Goal: Task Accomplishment & Management: Complete application form

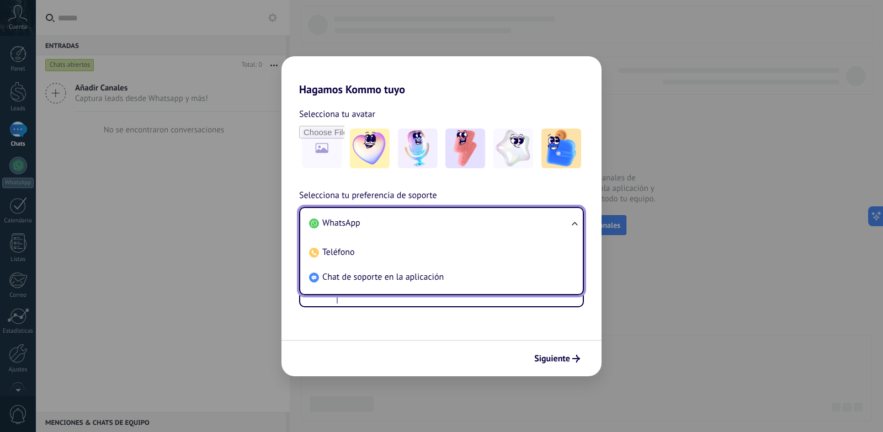
click at [347, 221] on span "WhatsApp" at bounding box center [341, 222] width 38 height 11
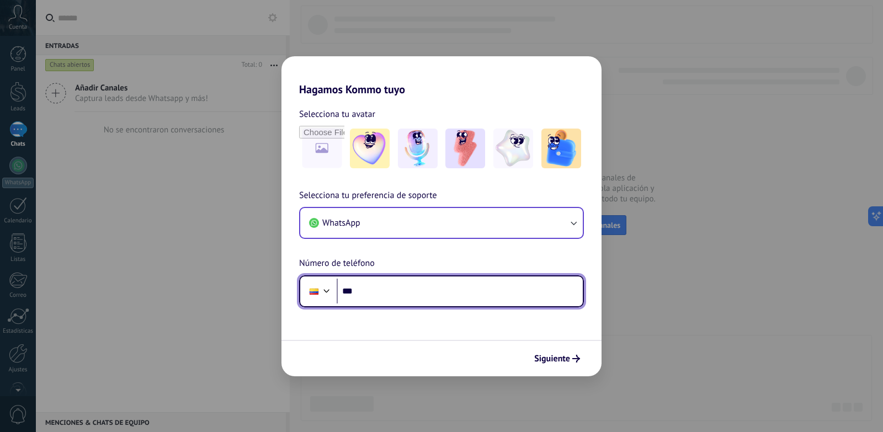
click at [415, 293] on input "***" at bounding box center [460, 291] width 246 height 25
type input "**********"
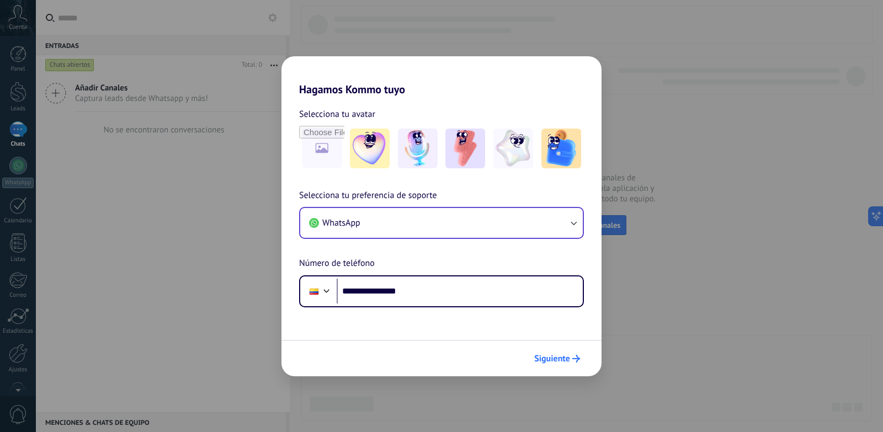
click at [574, 353] on button "Siguiente" at bounding box center [557, 358] width 56 height 19
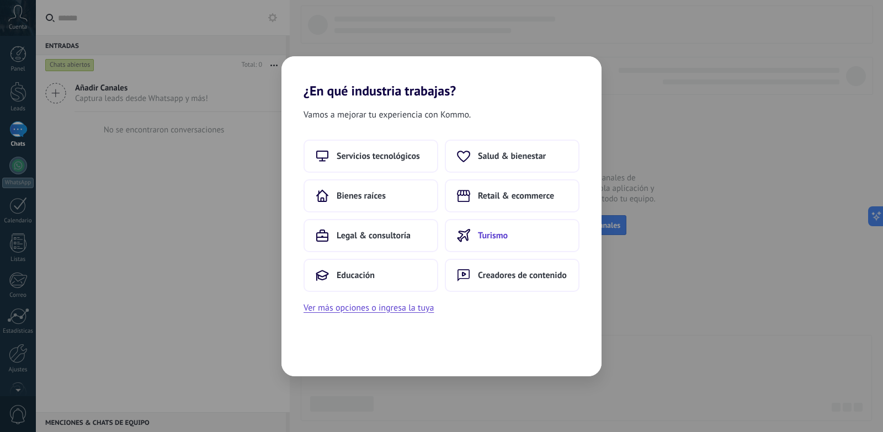
click at [492, 231] on span "Turismo" at bounding box center [493, 235] width 30 height 11
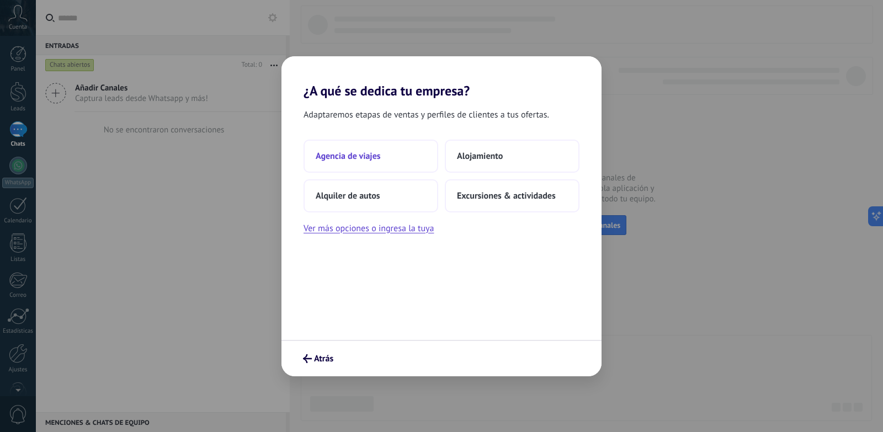
click at [363, 155] on span "Agencia de viajes" at bounding box center [348, 156] width 65 height 11
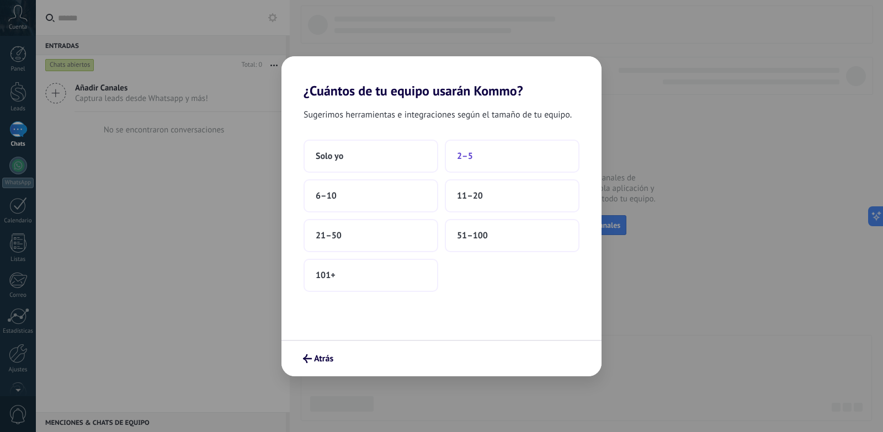
click at [495, 152] on button "2–5" at bounding box center [512, 156] width 135 height 33
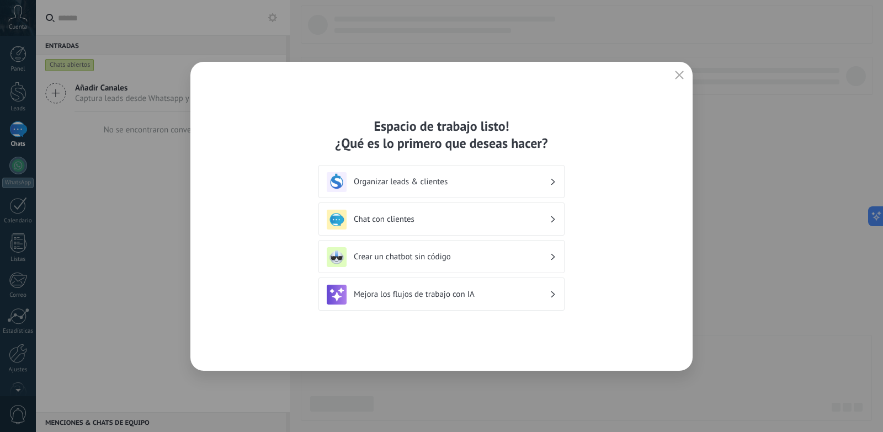
click at [375, 182] on h3 "Organizar leads & clientes" at bounding box center [452, 182] width 196 height 10
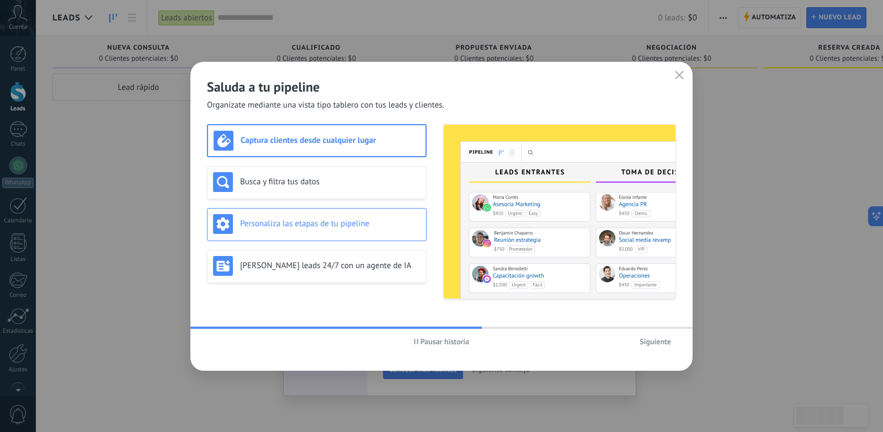
click at [335, 208] on div "Personaliza las etapas de tu pipeline" at bounding box center [317, 224] width 220 height 33
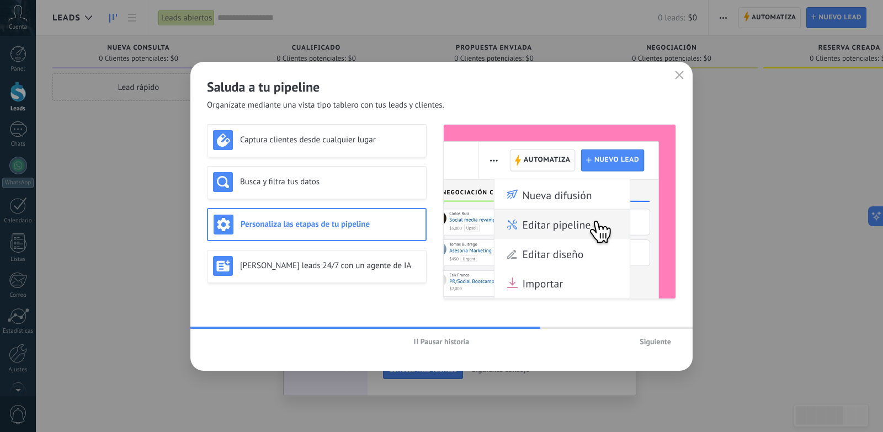
click at [649, 344] on span "Siguiente" at bounding box center [655, 342] width 31 height 8
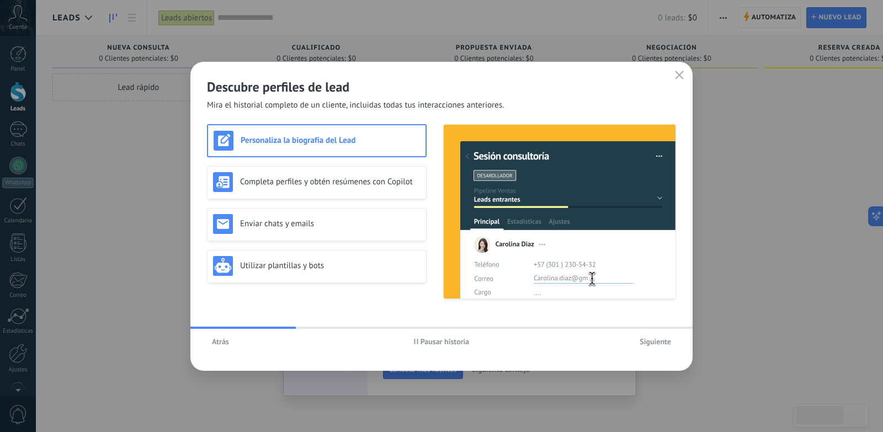
click at [654, 349] on button "Siguiente" at bounding box center [655, 341] width 41 height 17
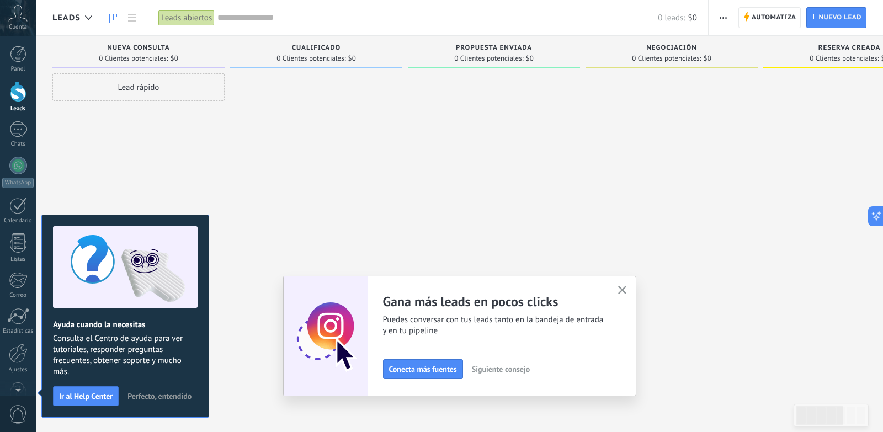
click at [625, 293] on use "button" at bounding box center [622, 290] width 8 height 8
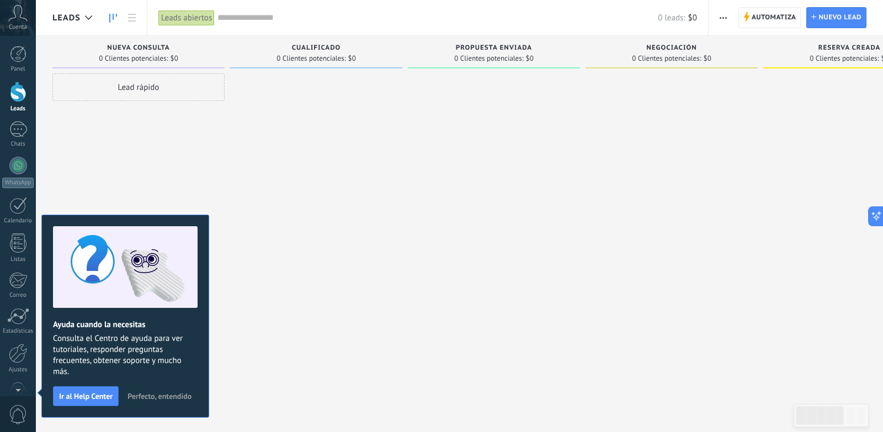
click at [166, 396] on span "Perfecto, entendido" at bounding box center [160, 396] width 64 height 8
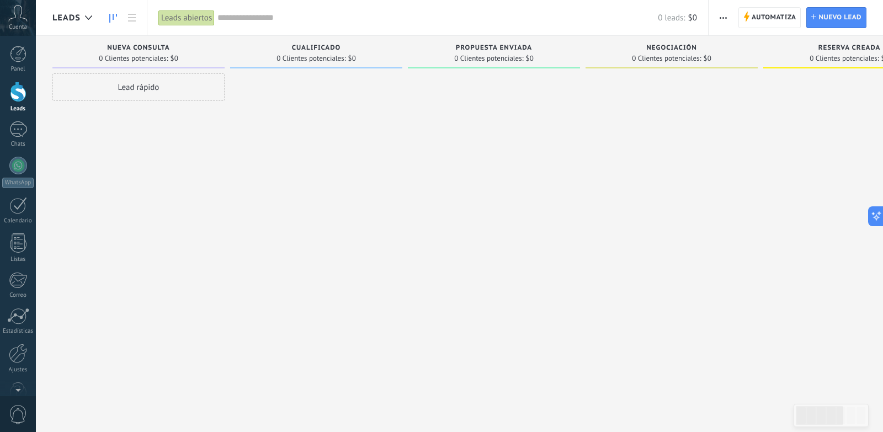
click at [138, 81] on div "Lead rápido" at bounding box center [138, 87] width 172 height 28
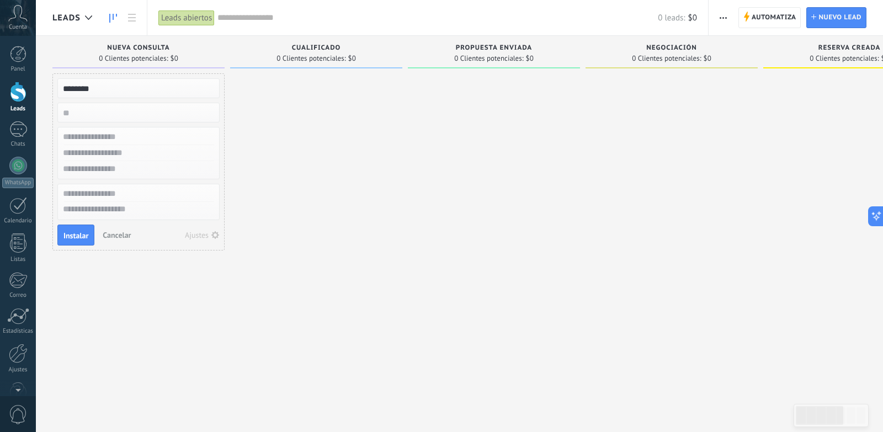
type input "********"
click at [96, 112] on input "numeric" at bounding box center [137, 112] width 161 height 15
type input "******"
click at [119, 140] on input "text" at bounding box center [137, 137] width 161 height 16
type input "********"
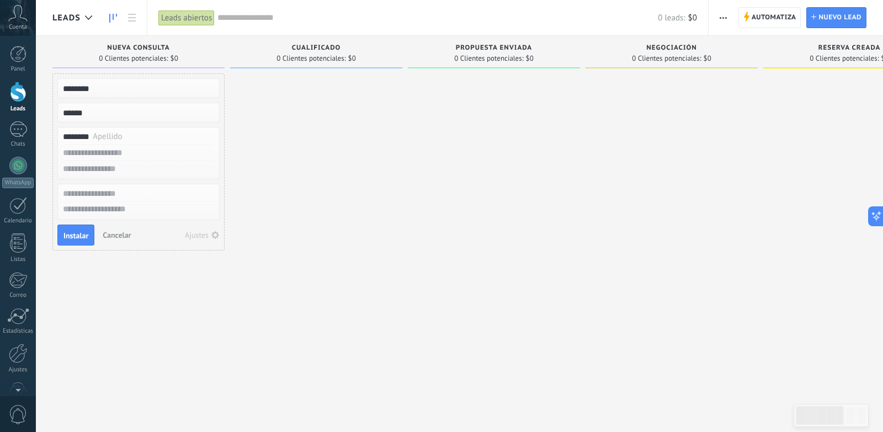
click at [102, 157] on input "text" at bounding box center [137, 153] width 161 height 16
type input "******"
click at [97, 172] on input "text" at bounding box center [137, 169] width 161 height 16
type input "******"
click at [132, 200] on div at bounding box center [138, 194] width 161 height 16
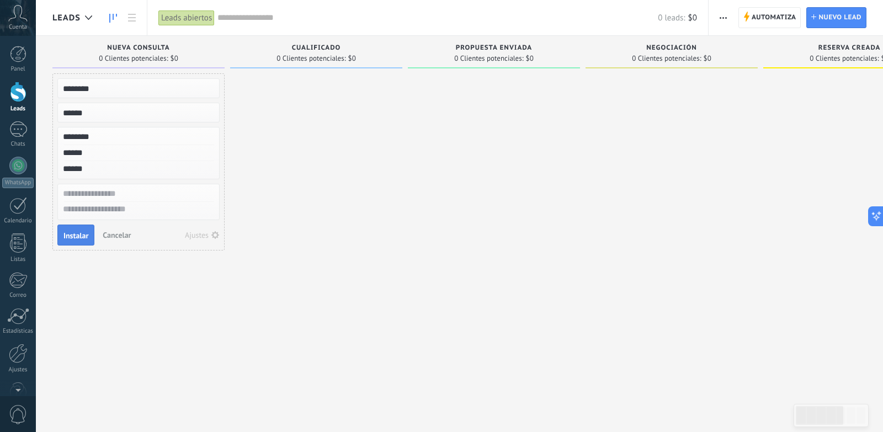
click at [83, 235] on span "Instalar" at bounding box center [75, 236] width 25 height 8
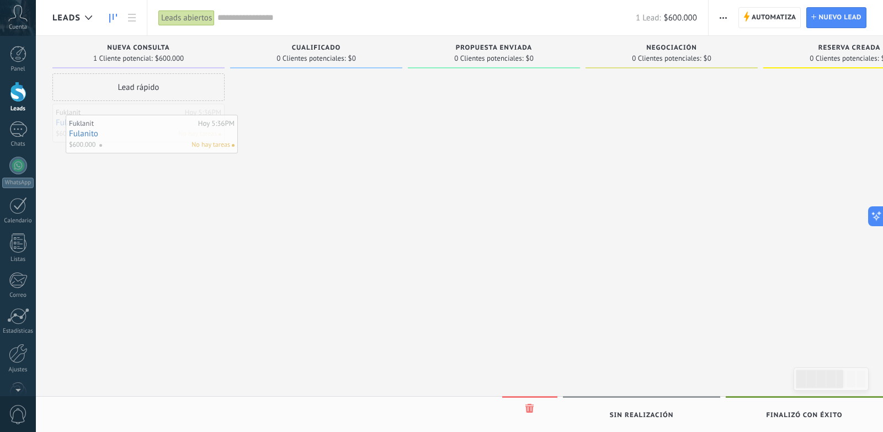
drag, startPoint x: 151, startPoint y: 126, endPoint x: 162, endPoint y: 137, distance: 15.6
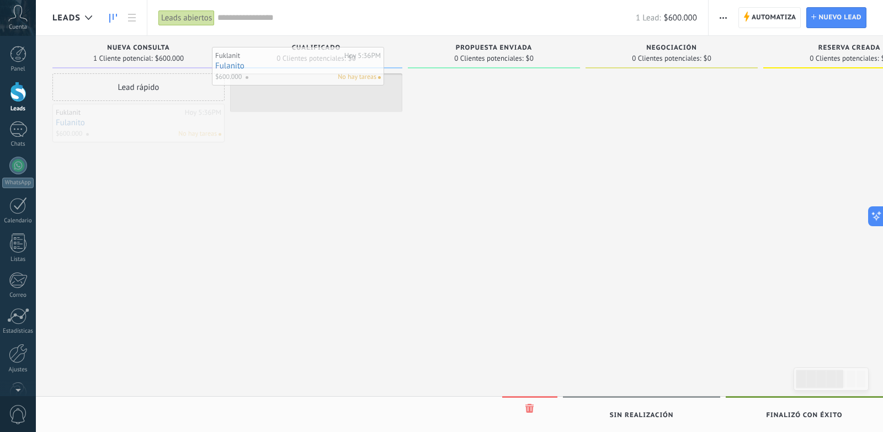
drag, startPoint x: 162, startPoint y: 137, endPoint x: 325, endPoint y: 79, distance: 172.9
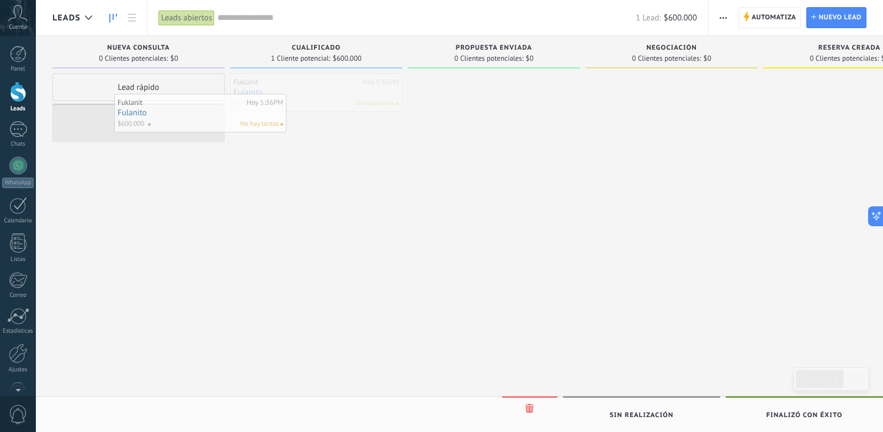
drag, startPoint x: 304, startPoint y: 102, endPoint x: 132, endPoint y: 135, distance: 174.7
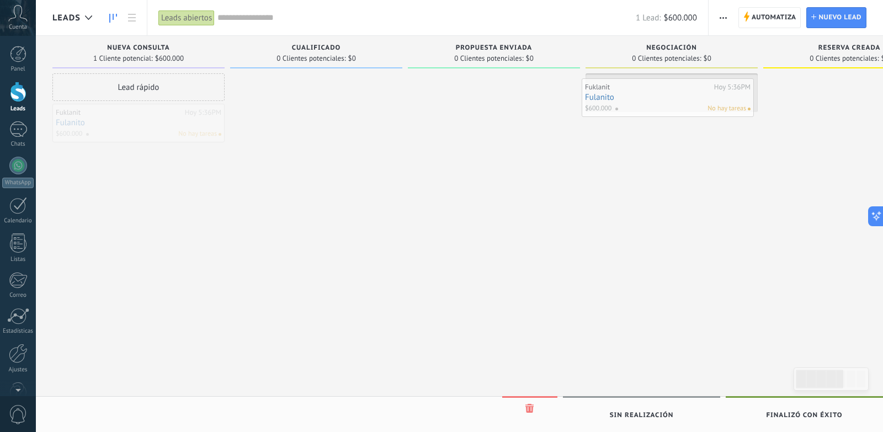
drag, startPoint x: 132, startPoint y: 135, endPoint x: 662, endPoint y: 109, distance: 530.0
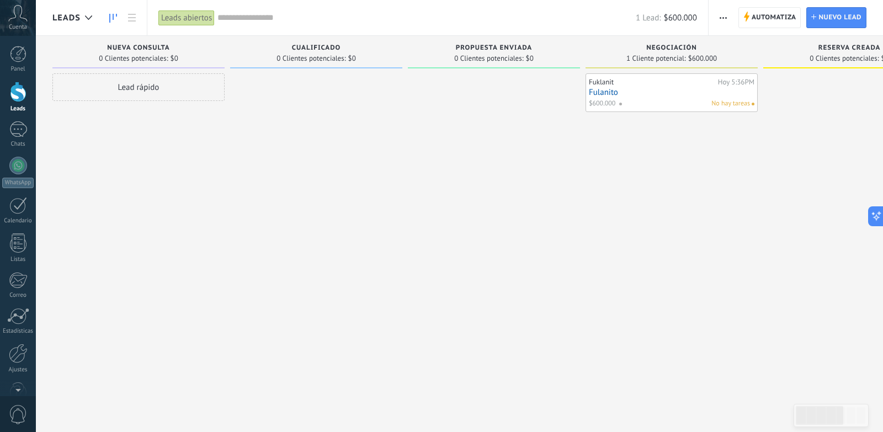
click at [602, 262] on div "Fuklanit Hoy 5:36PM Fulanito $600.000 No hay tareas" at bounding box center [672, 217] width 172 height 288
click at [760, 12] on span "Automatiza" at bounding box center [774, 18] width 45 height 20
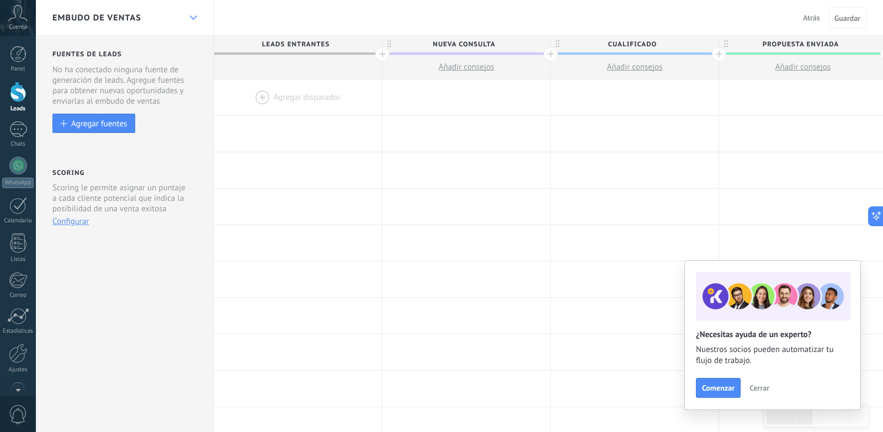
click at [197, 12] on div at bounding box center [193, 18] width 19 height 22
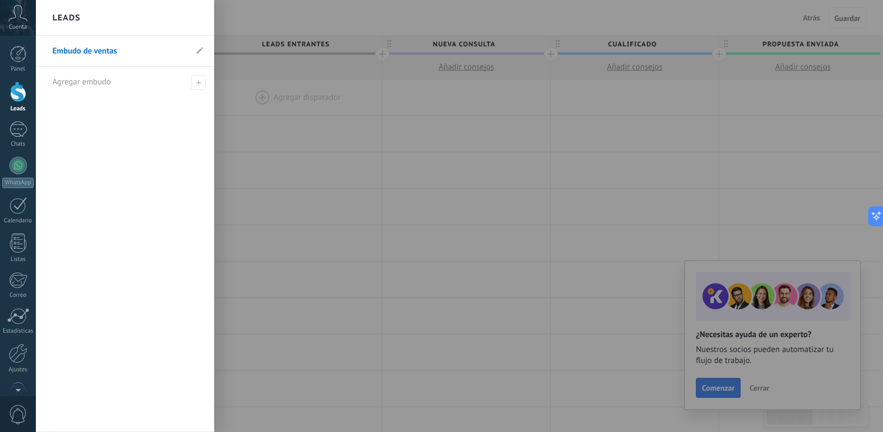
click at [805, 19] on div at bounding box center [477, 216] width 883 height 432
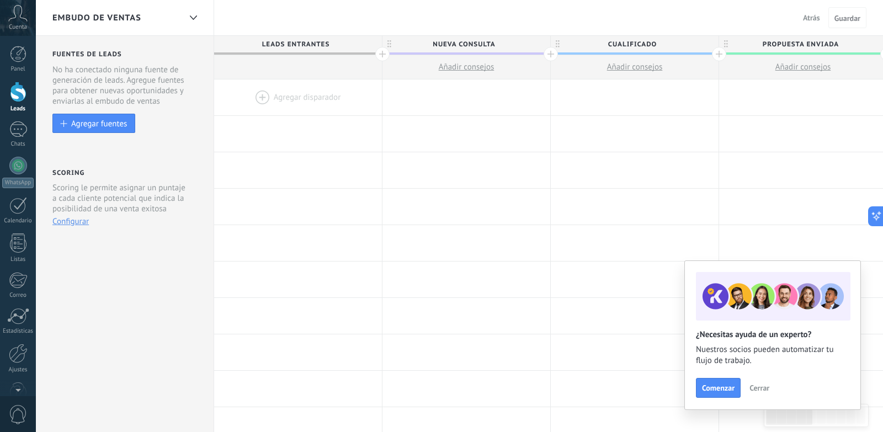
click at [818, 22] on span "Atrás" at bounding box center [811, 18] width 17 height 10
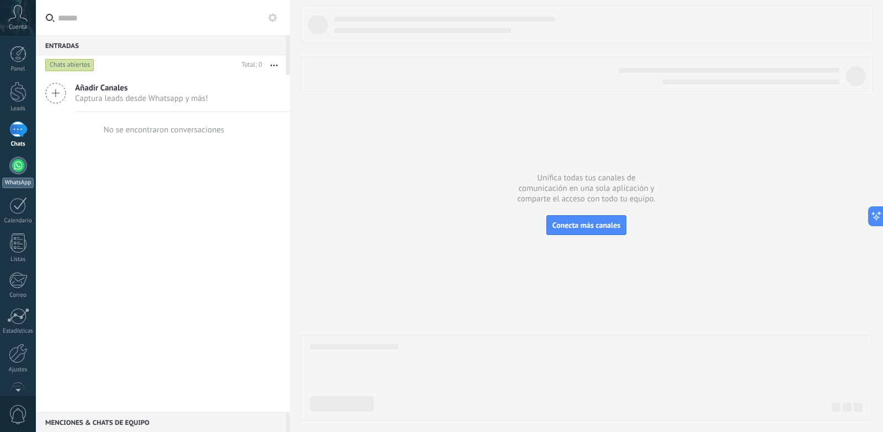
click at [15, 162] on div at bounding box center [18, 166] width 18 height 18
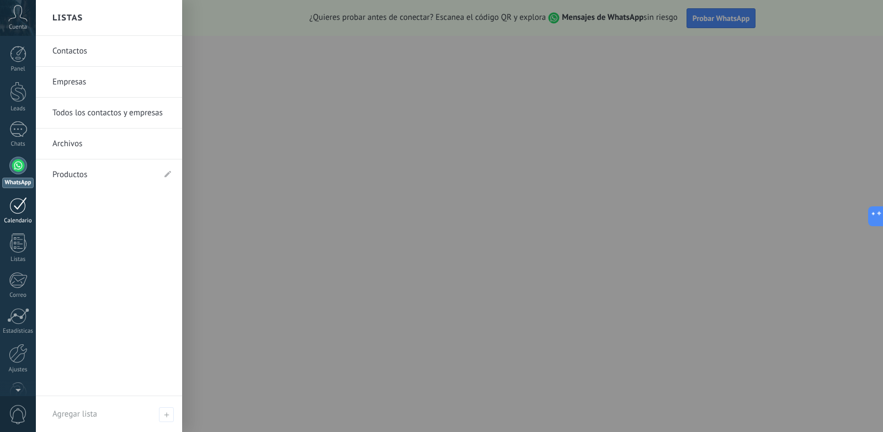
click at [18, 216] on link "Calendario" at bounding box center [18, 211] width 36 height 28
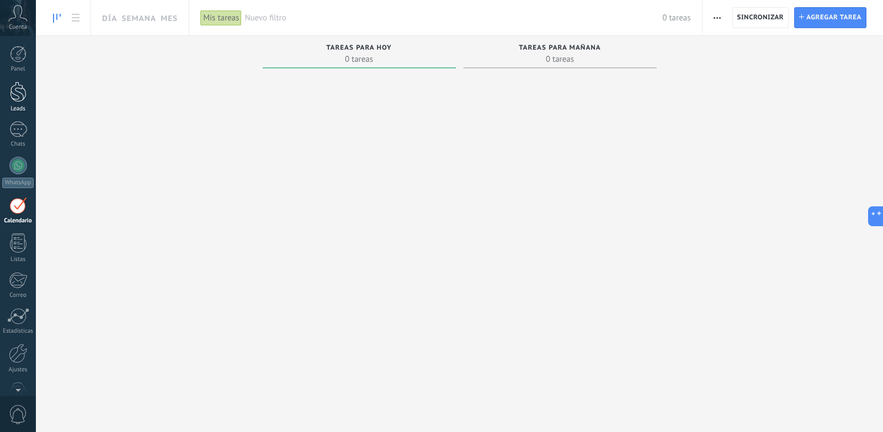
click at [22, 109] on div "Leads" at bounding box center [18, 108] width 32 height 7
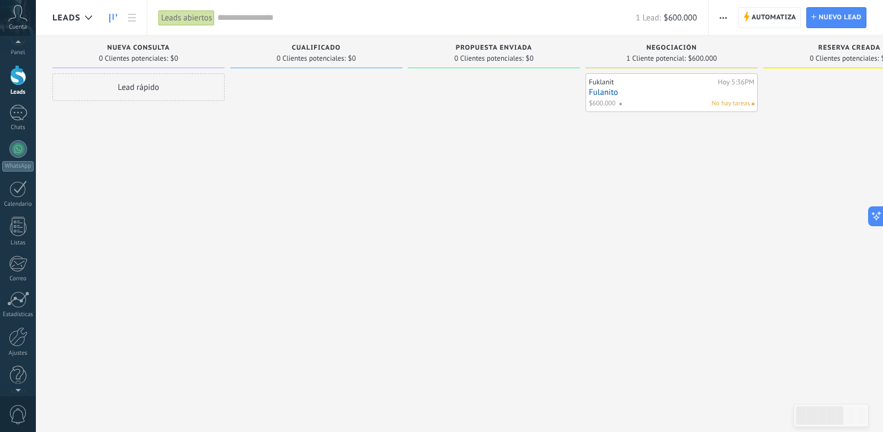
scroll to position [27, 0]
click at [17, 370] on div at bounding box center [18, 365] width 17 height 19
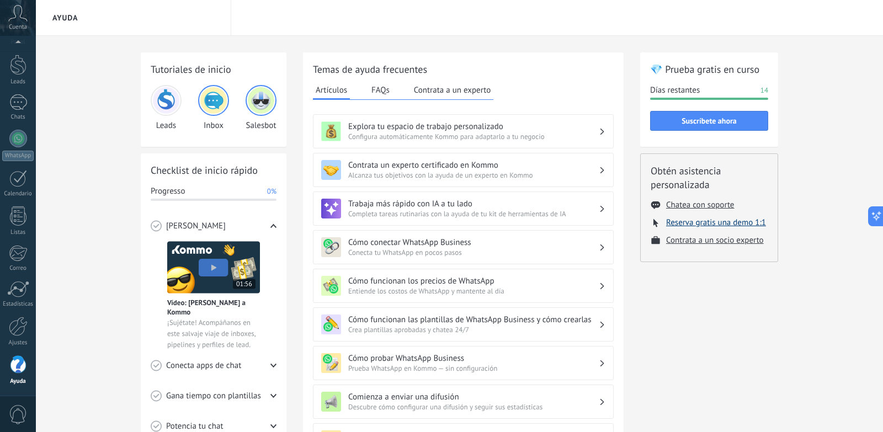
click at [699, 226] on button "Reserva gratis una demo 1:1" at bounding box center [716, 222] width 100 height 10
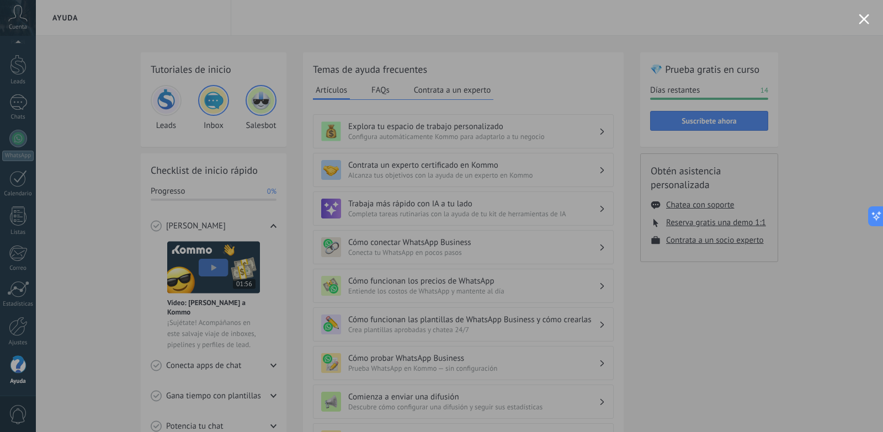
click at [767, 128] on div at bounding box center [441, 216] width 883 height 432
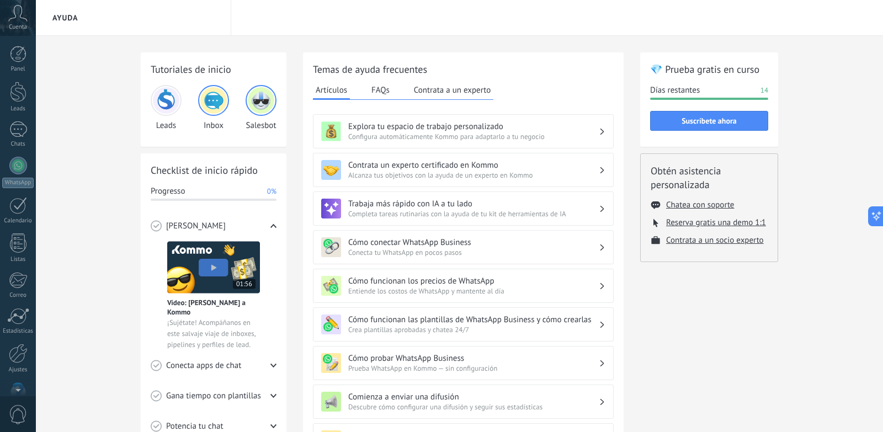
scroll to position [27, 0]
